Goal: Transaction & Acquisition: Purchase product/service

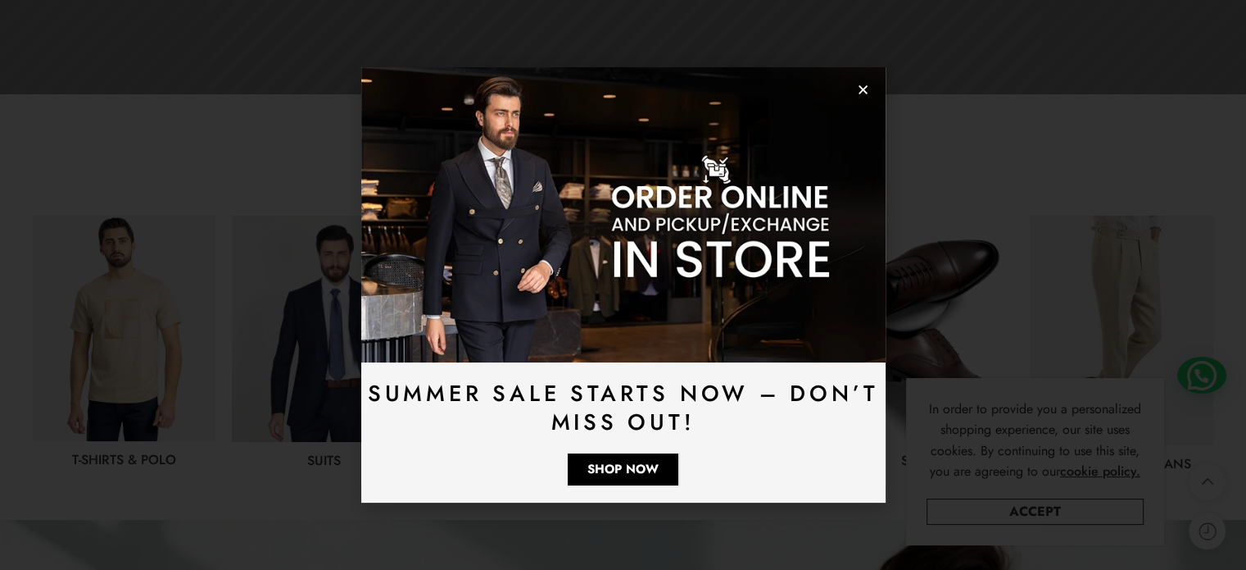
click at [868, 84] on icon "Close" at bounding box center [863, 90] width 12 height 12
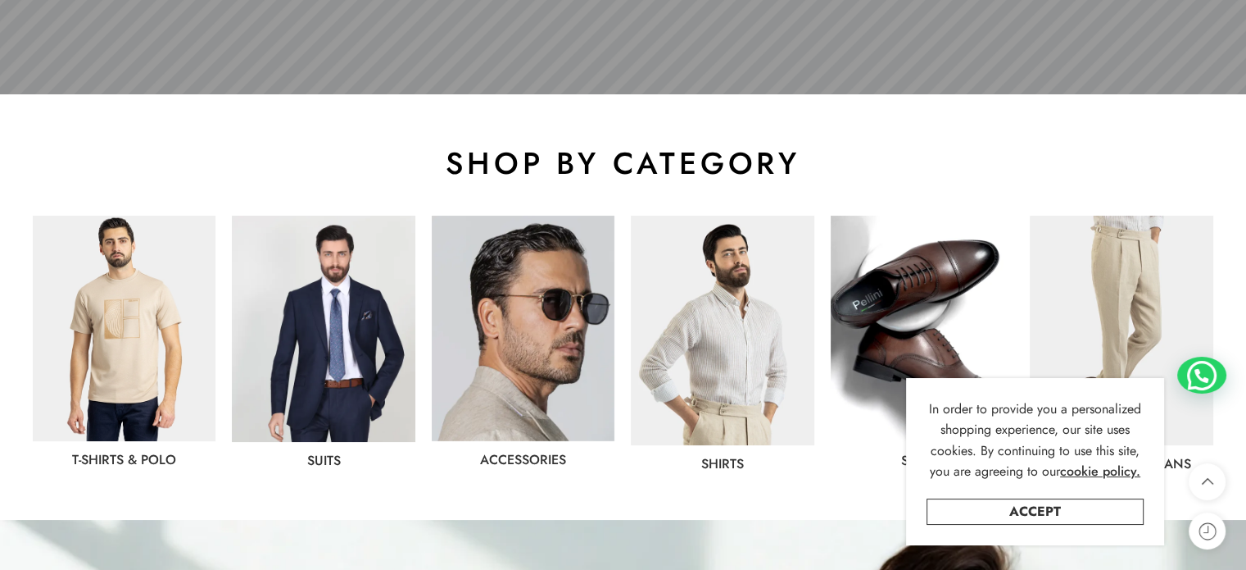
click at [711, 336] on img at bounding box center [722, 330] width 183 height 229
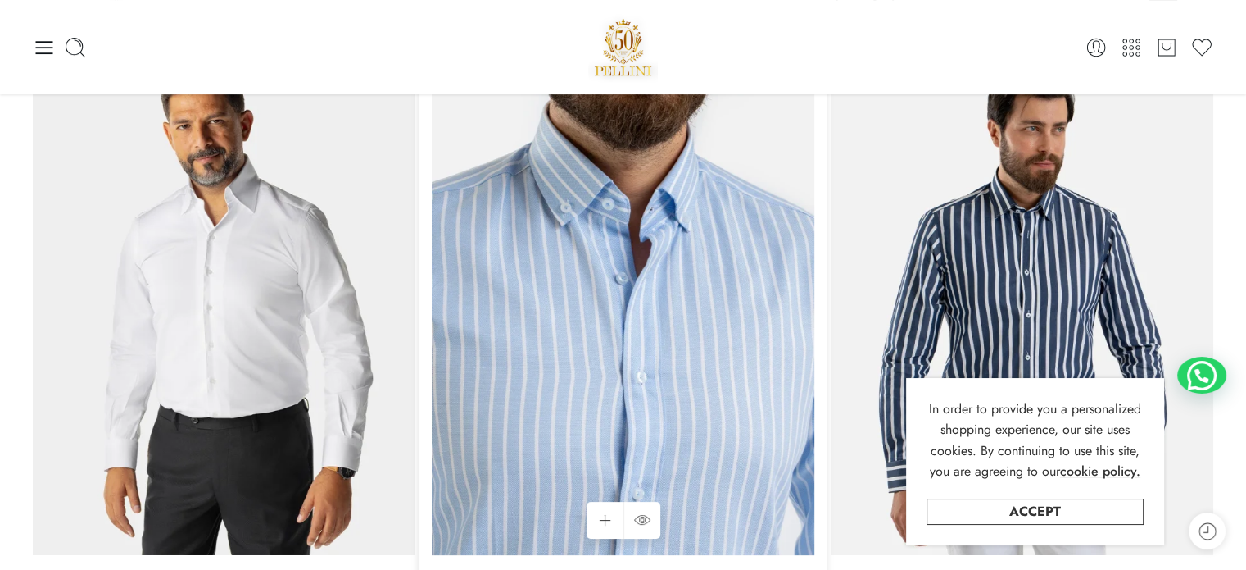
scroll to position [164, 0]
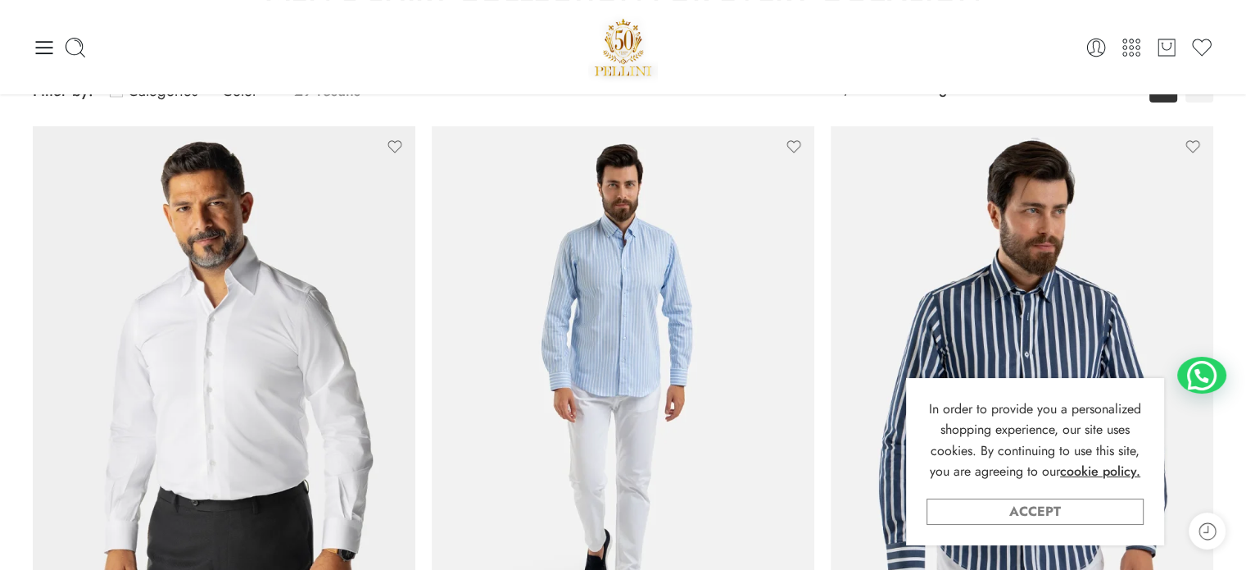
click at [1086, 519] on link "Accept" at bounding box center [1035, 511] width 217 height 26
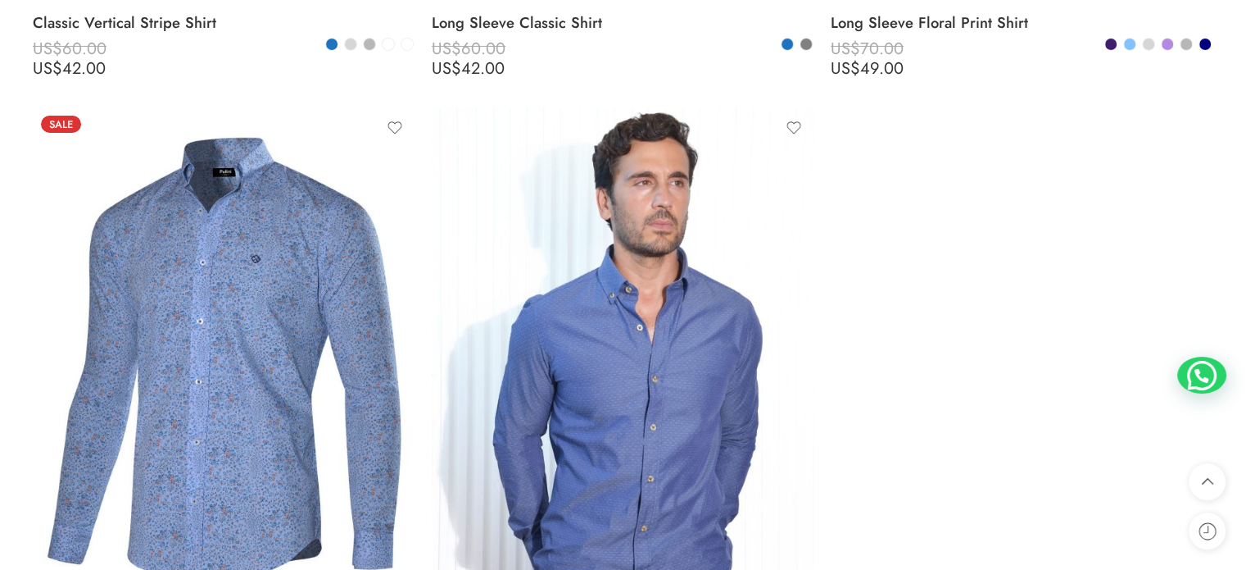
scroll to position [5900, 0]
